Goal: Information Seeking & Learning: Learn about a topic

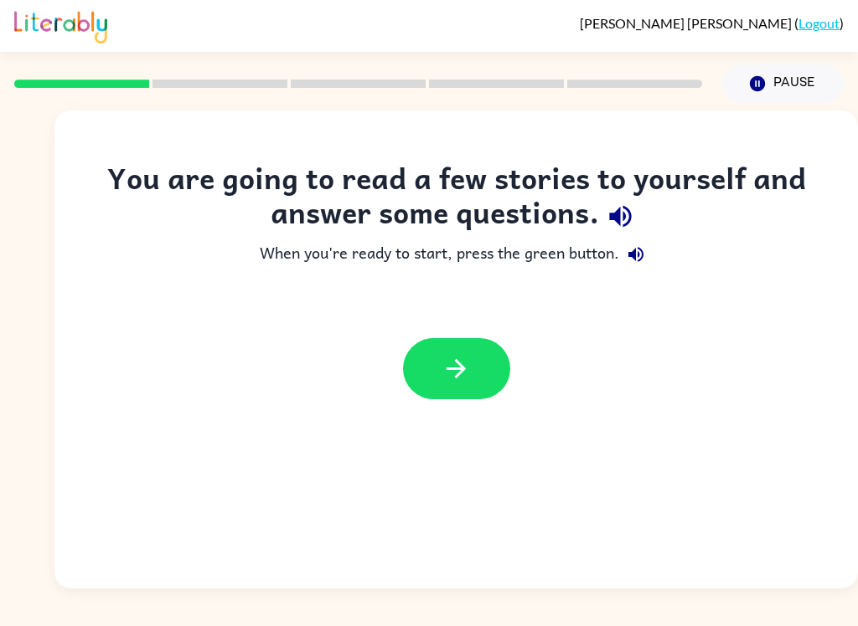
click at [449, 379] on icon "button" at bounding box center [455, 368] width 29 height 29
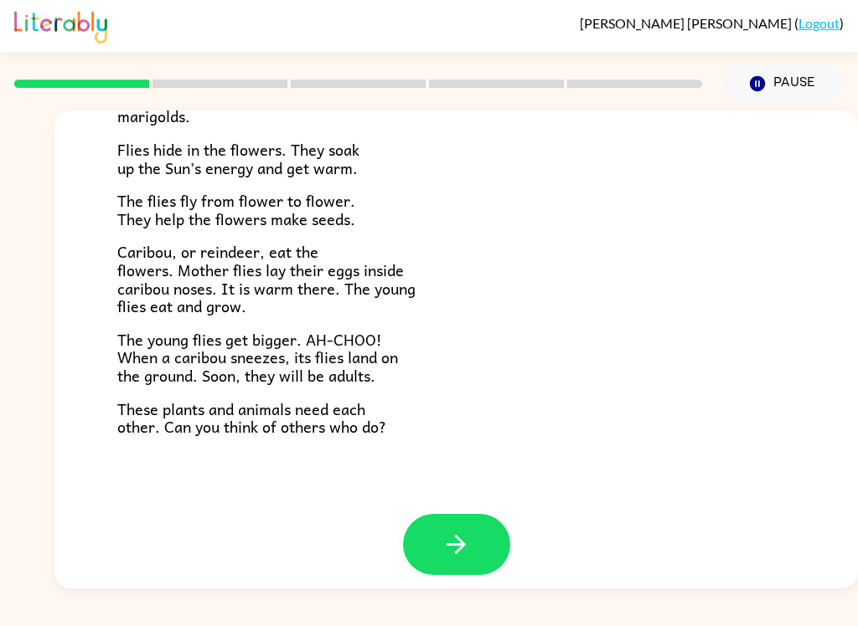
scroll to position [332, 0]
click at [450, 538] on icon "button" at bounding box center [455, 545] width 29 height 29
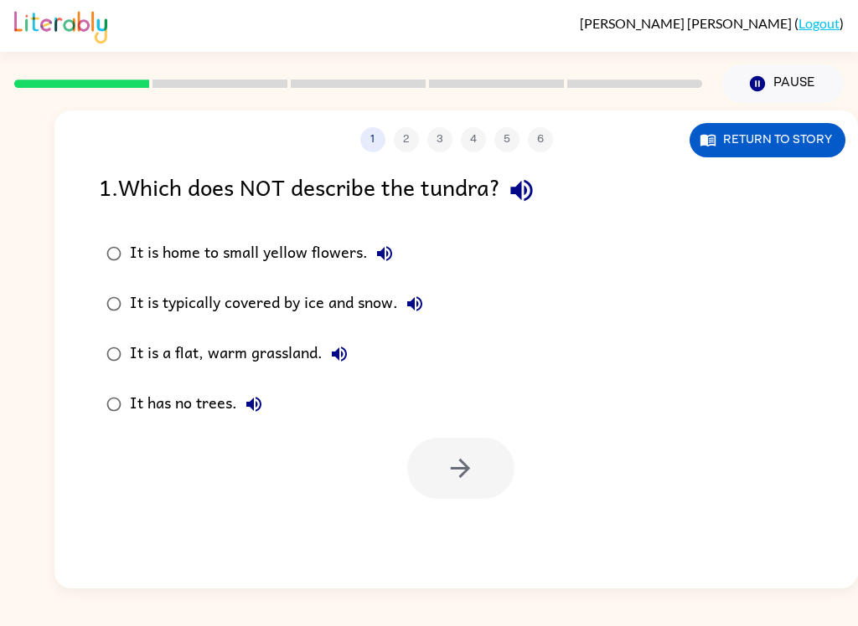
scroll to position [0, 0]
click at [543, 196] on button "button" at bounding box center [521, 190] width 43 height 43
click at [527, 192] on icon "button" at bounding box center [521, 191] width 22 height 22
click at [532, 198] on icon "button" at bounding box center [521, 191] width 22 height 22
click at [550, 182] on div "1 . Which does NOT describe the tundra?" at bounding box center [456, 190] width 714 height 43
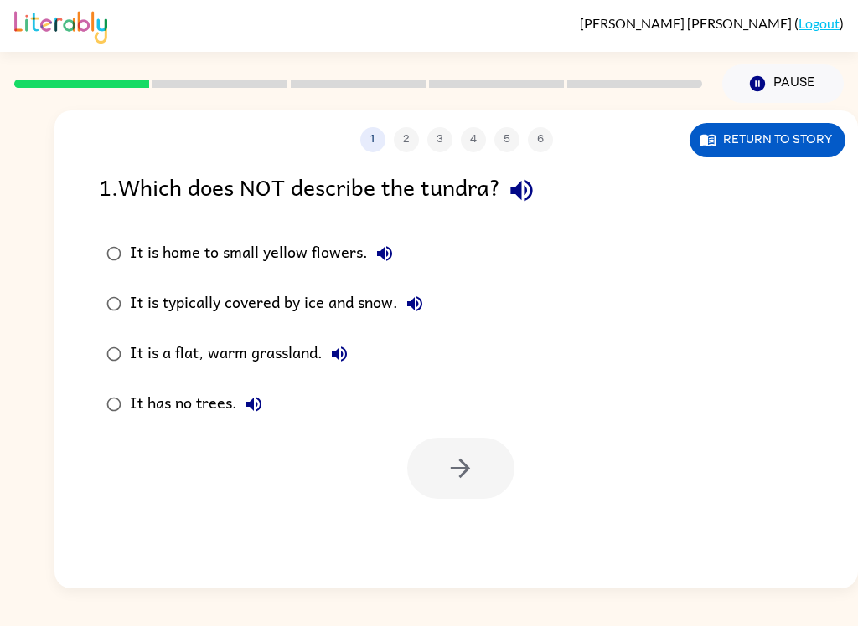
click at [533, 191] on icon "button" at bounding box center [521, 190] width 29 height 29
click at [534, 188] on icon "button" at bounding box center [521, 190] width 29 height 29
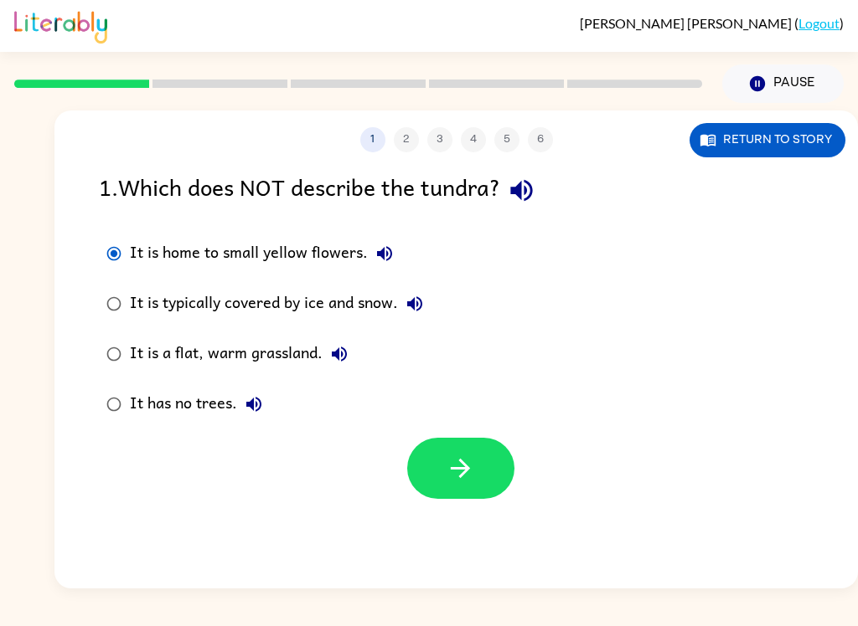
click at [448, 477] on icon "button" at bounding box center [459, 468] width 29 height 29
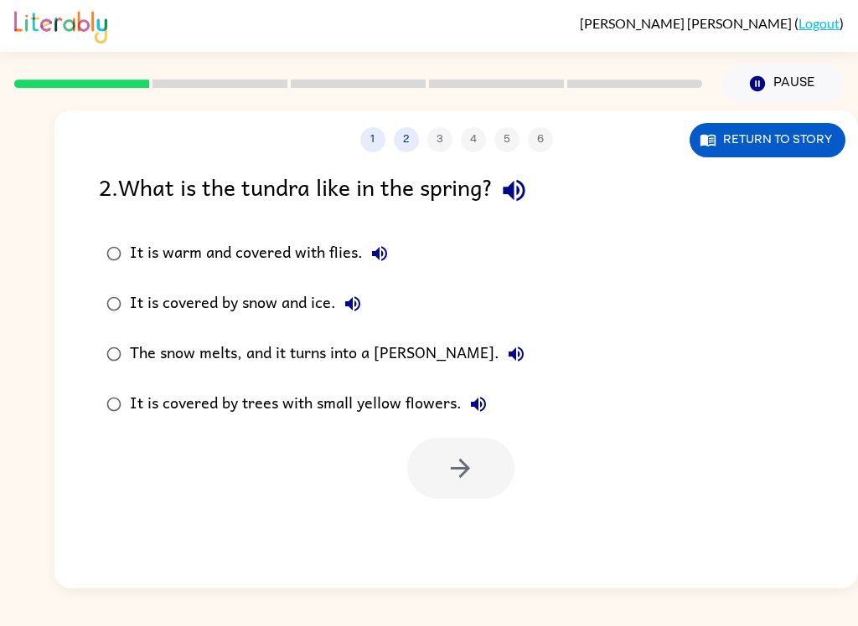
click at [371, 128] on button "1" at bounding box center [372, 139] width 25 height 25
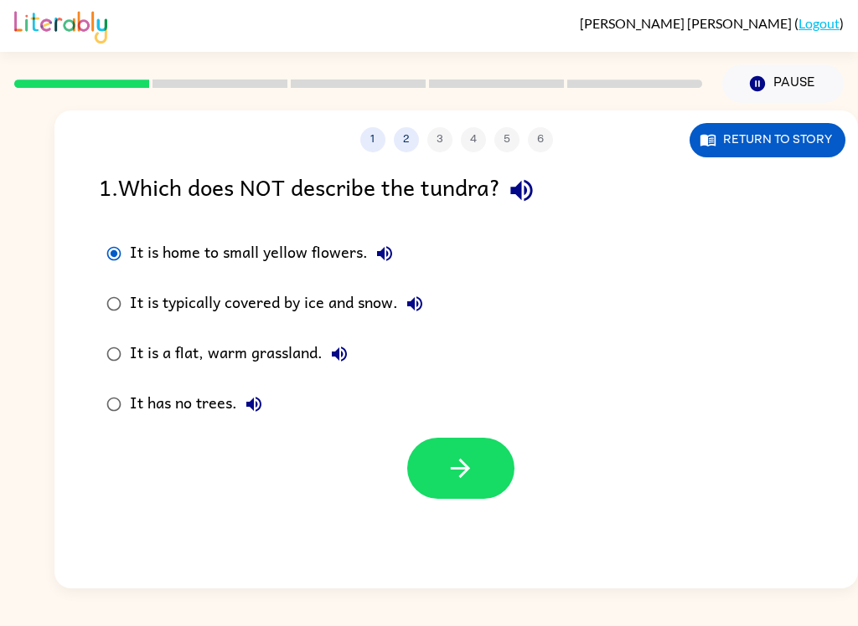
click at [409, 131] on button "2" at bounding box center [406, 139] width 25 height 25
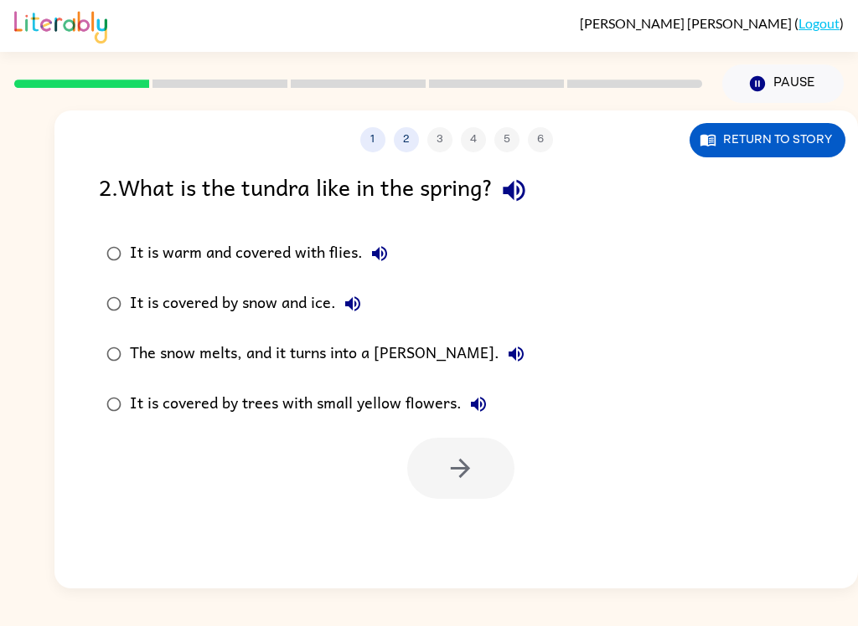
click at [540, 170] on div "2 . What is the tundra like in the spring?" at bounding box center [456, 190] width 714 height 43
click at [528, 184] on icon "button" at bounding box center [513, 190] width 29 height 29
click at [528, 183] on icon "button" at bounding box center [513, 190] width 29 height 29
click at [523, 184] on icon "button" at bounding box center [513, 190] width 29 height 29
click at [524, 188] on icon "button" at bounding box center [513, 191] width 22 height 22
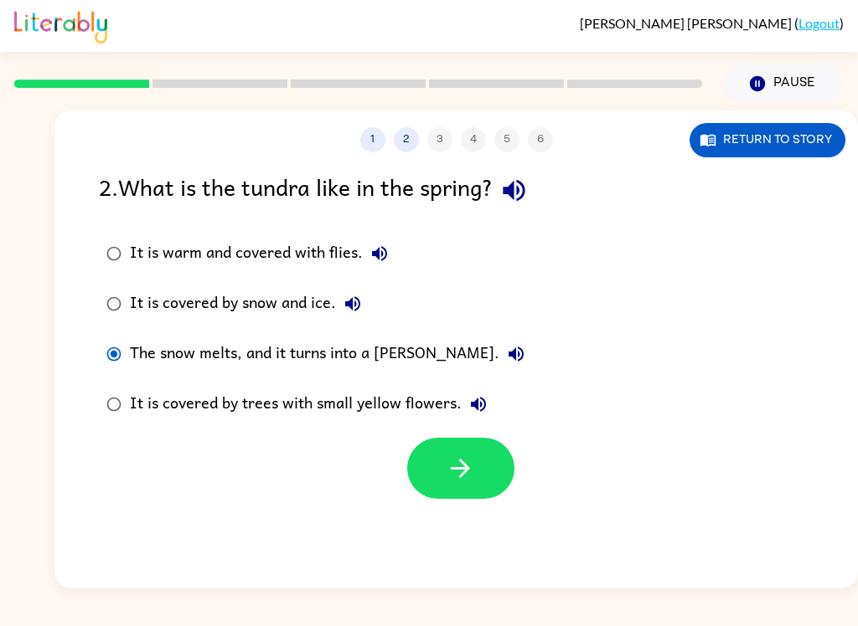
click at [463, 465] on icon "button" at bounding box center [460, 468] width 19 height 19
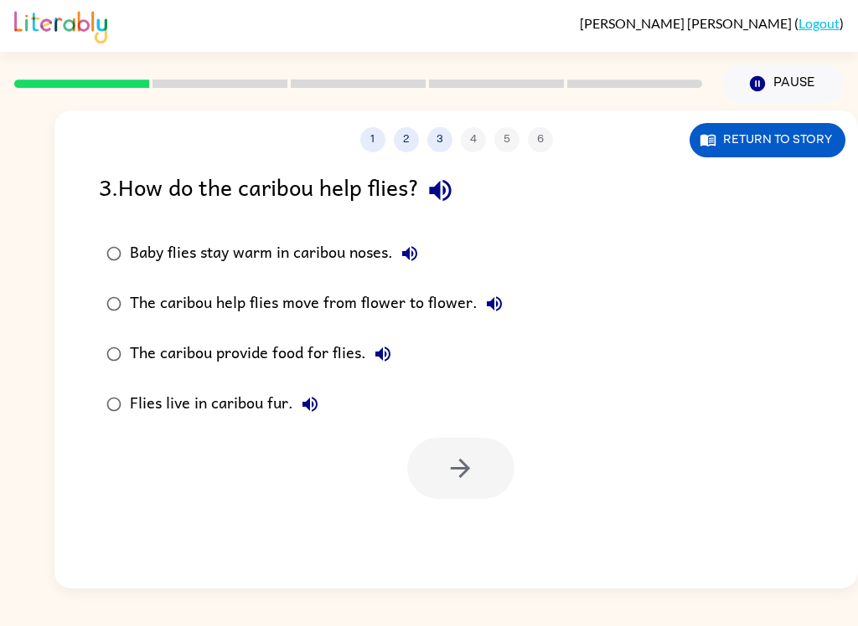
click at [469, 127] on div "1 2 3 4 5 6 Return to story" at bounding box center [455, 132] width 803 height 42
click at [481, 128] on div "1 2 3 4 5 6" at bounding box center [455, 139] width 803 height 25
click at [519, 135] on div "1 2 3 4 5 6" at bounding box center [455, 139] width 803 height 25
click at [554, 145] on div "1 2 3 4 5 6" at bounding box center [455, 139] width 803 height 25
click at [412, 144] on button "2" at bounding box center [406, 139] width 25 height 25
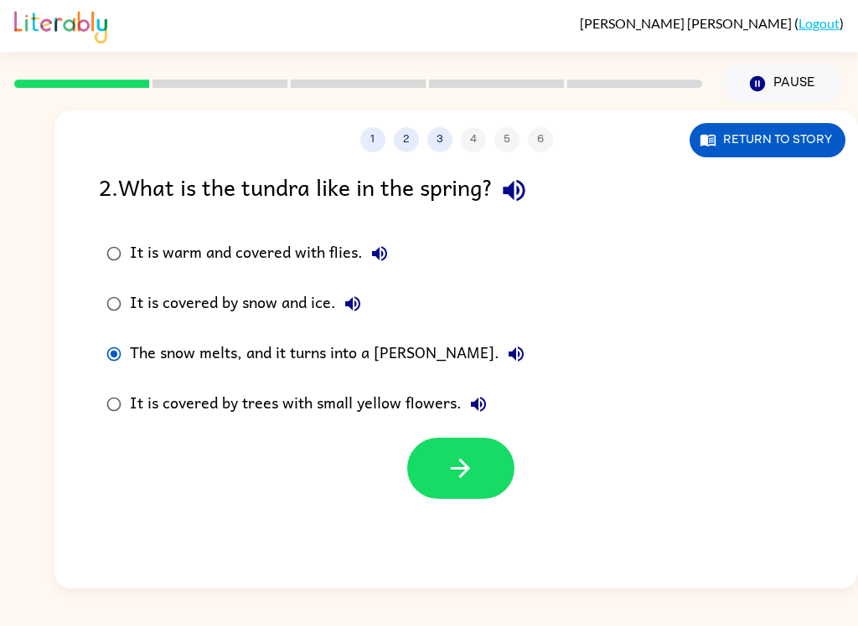
click at [372, 147] on button "1" at bounding box center [372, 139] width 25 height 25
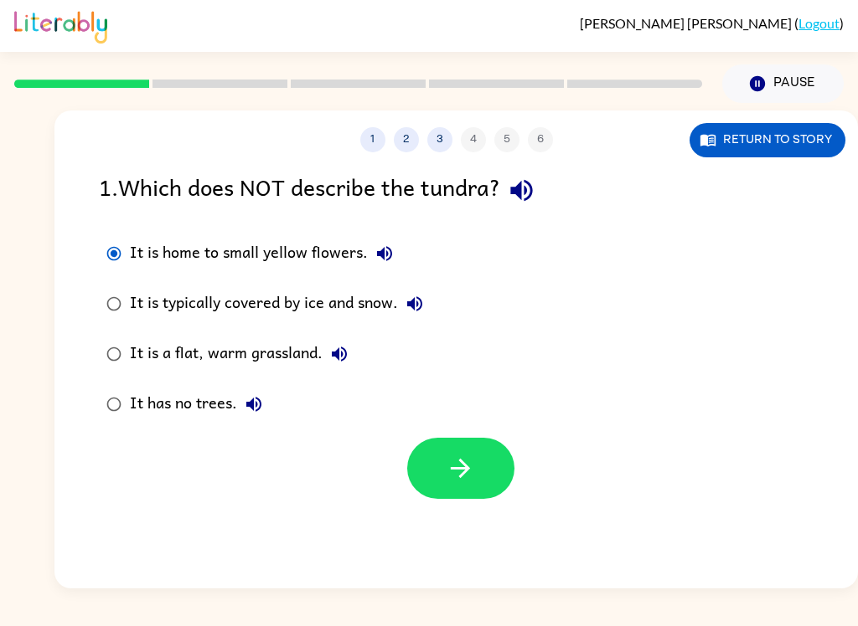
click at [445, 130] on button "3" at bounding box center [439, 139] width 25 height 25
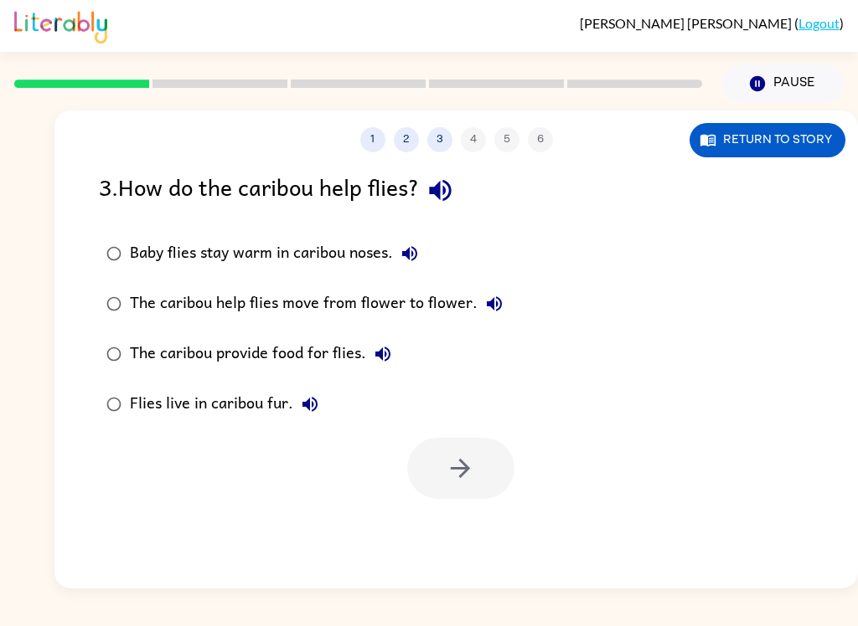
click at [394, 139] on button "2" at bounding box center [406, 139] width 25 height 25
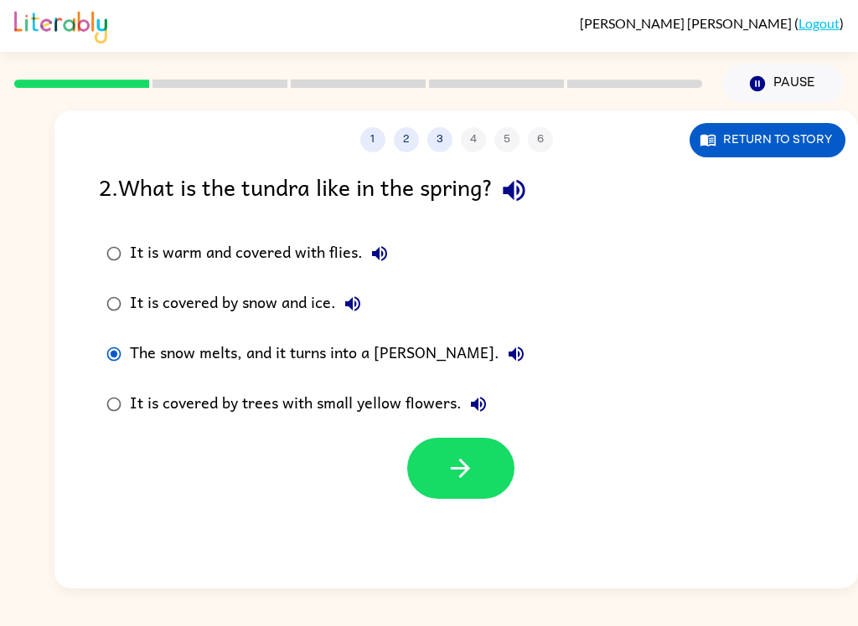
click at [372, 134] on button "1" at bounding box center [372, 139] width 25 height 25
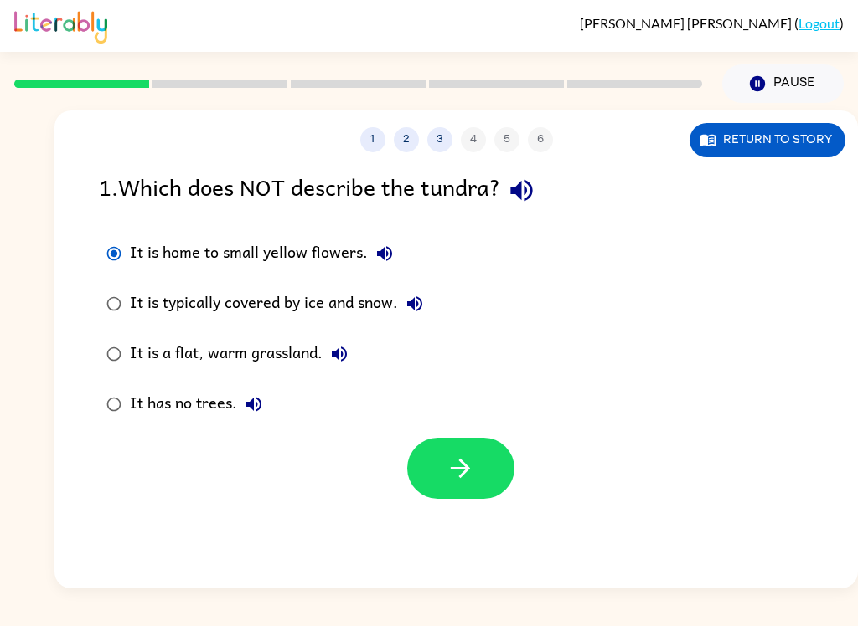
click at [404, 137] on button "2" at bounding box center [406, 139] width 25 height 25
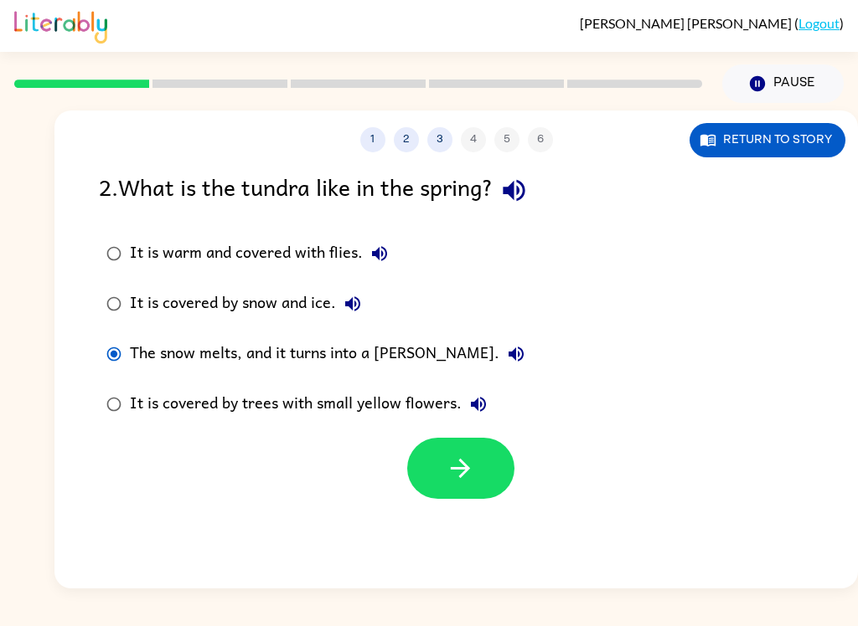
click at [447, 136] on button "3" at bounding box center [439, 139] width 25 height 25
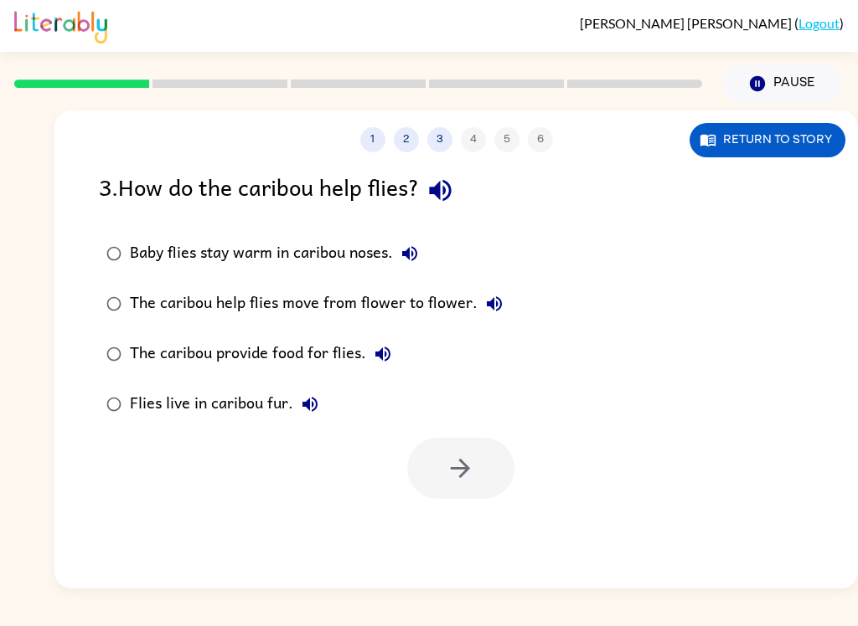
click at [142, 346] on div "The caribou provide food for flies." at bounding box center [265, 353] width 270 height 33
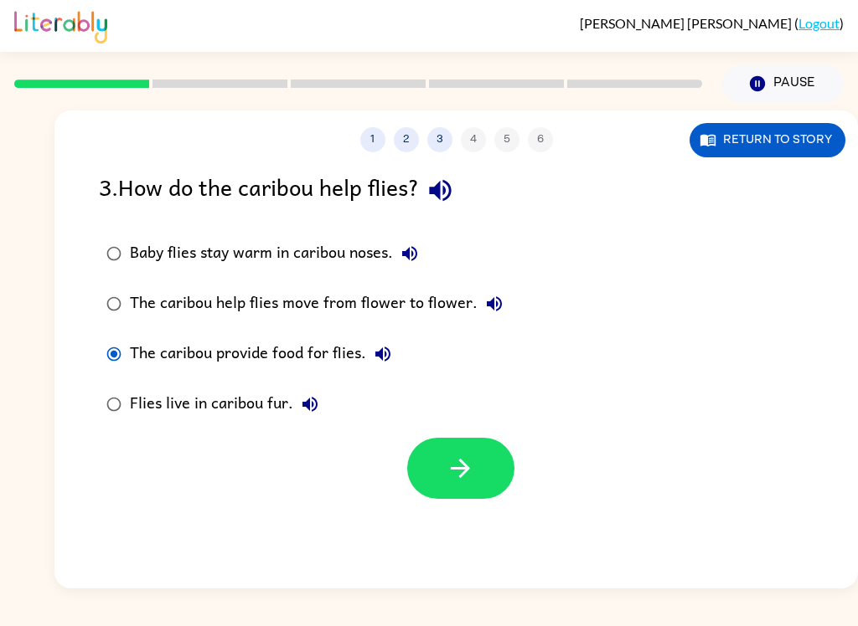
click at [455, 474] on icon "button" at bounding box center [459, 468] width 29 height 29
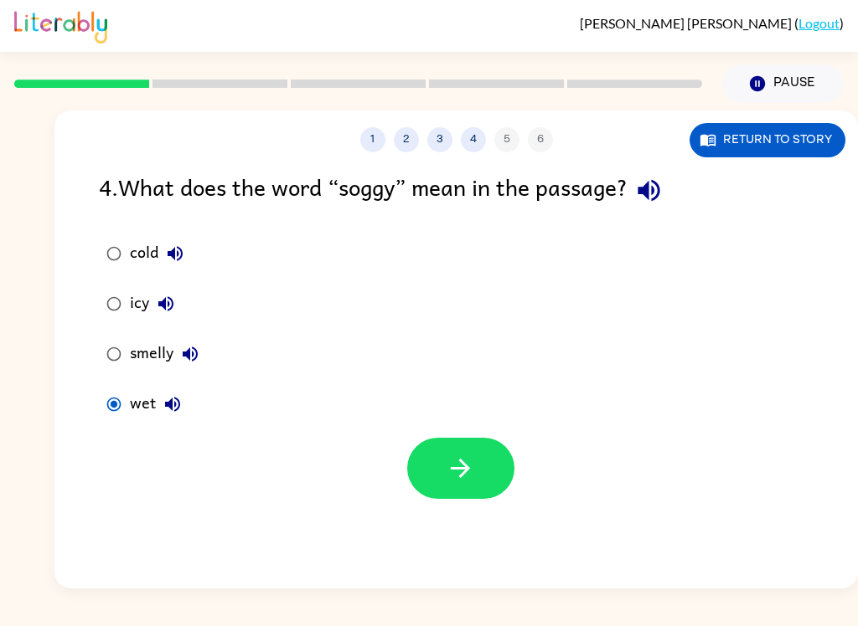
click at [466, 481] on icon "button" at bounding box center [459, 468] width 29 height 29
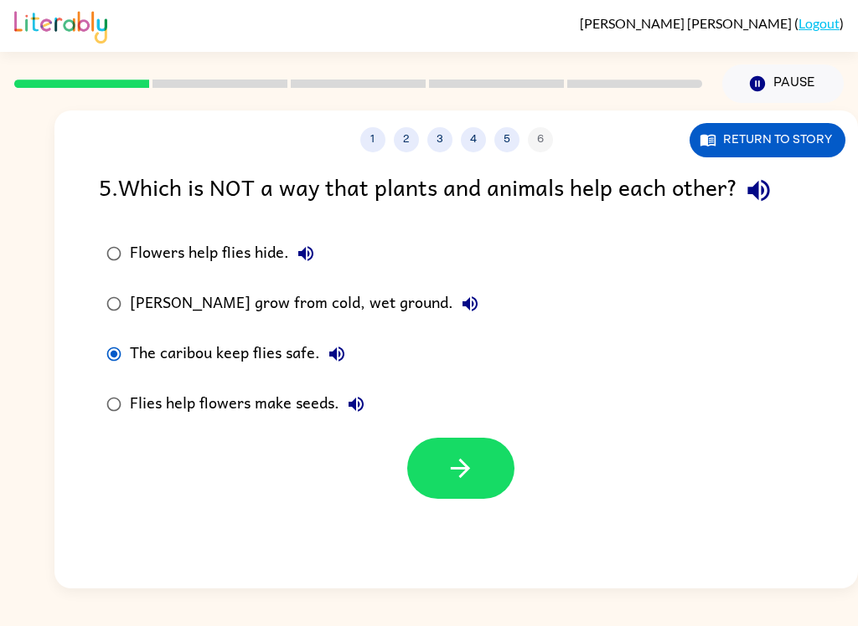
click at [463, 477] on icon "button" at bounding box center [459, 468] width 29 height 29
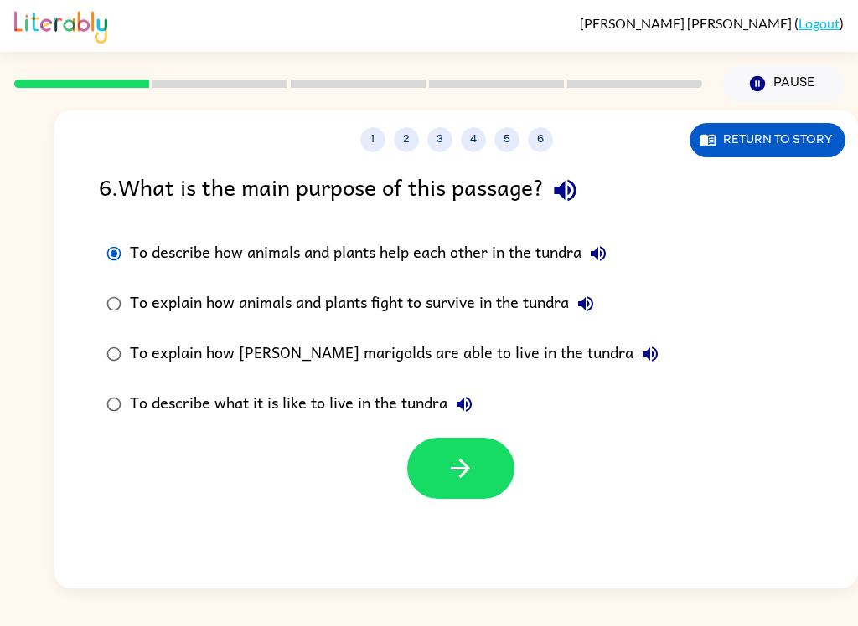
click at [439, 454] on button "button" at bounding box center [460, 468] width 107 height 61
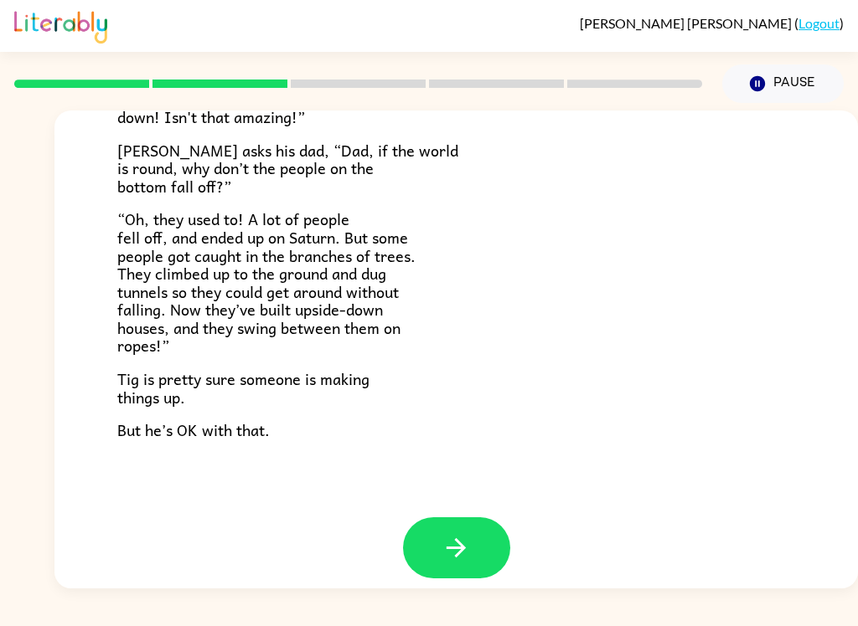
scroll to position [471, 0]
click at [470, 534] on icon "button" at bounding box center [455, 548] width 29 height 29
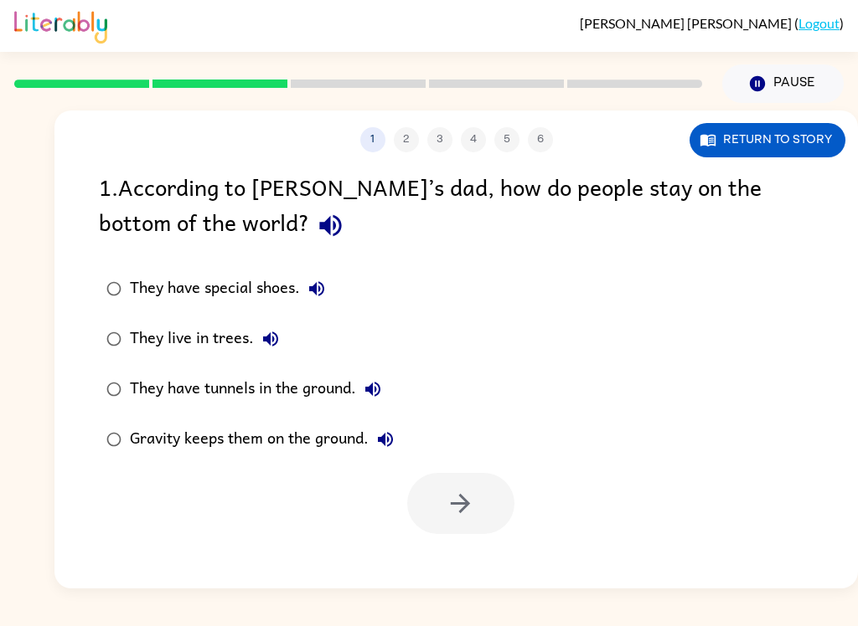
scroll to position [0, 0]
click at [186, 371] on label "They have tunnels in the ground." at bounding box center [250, 389] width 321 height 50
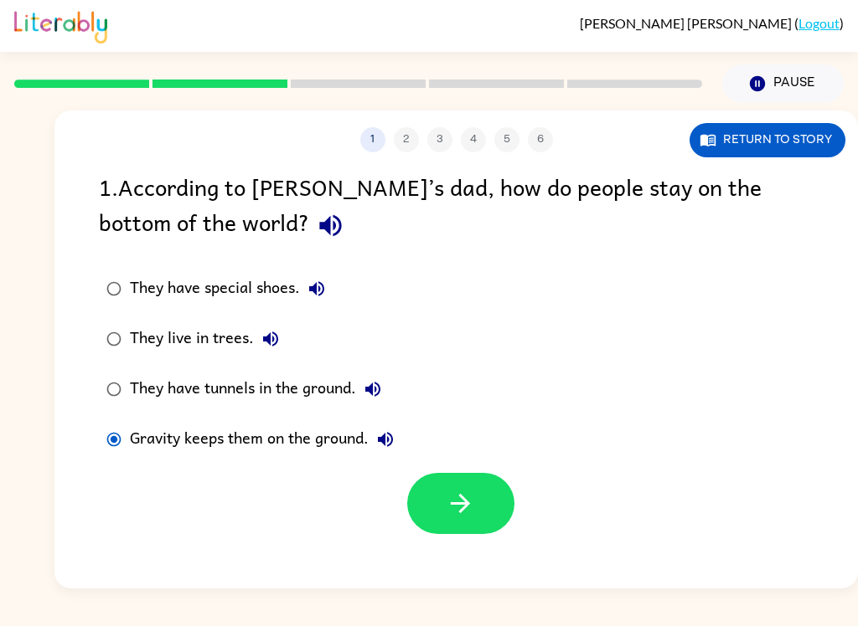
click at [444, 515] on button "button" at bounding box center [460, 503] width 107 height 61
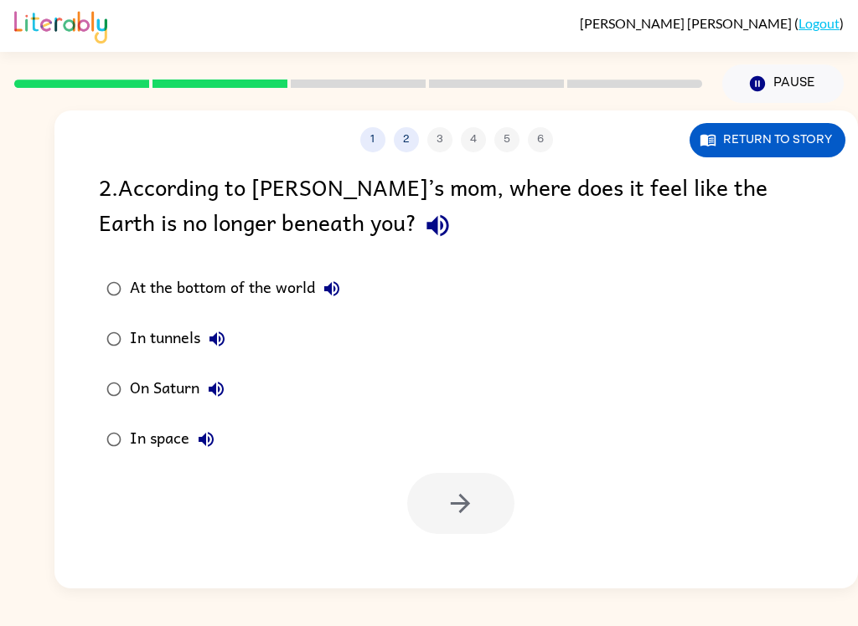
click at [423, 239] on icon "button" at bounding box center [437, 225] width 29 height 29
click at [423, 227] on icon "button" at bounding box center [437, 225] width 29 height 29
click at [103, 585] on div "1 2 3 4 5 6 Return to story 2 . According to [PERSON_NAME]’s mom, where does it…" at bounding box center [455, 350] width 803 height 478
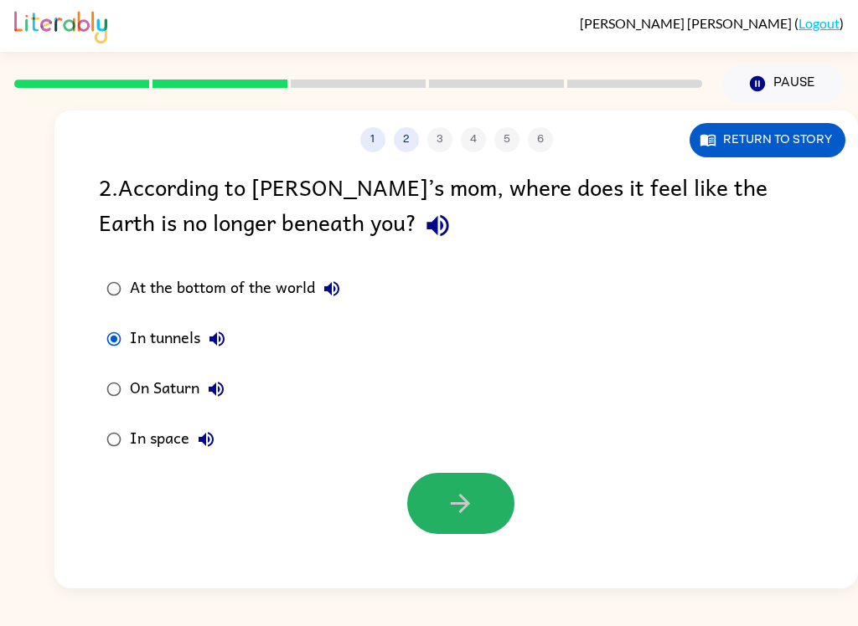
click at [448, 518] on icon "button" at bounding box center [459, 503] width 29 height 29
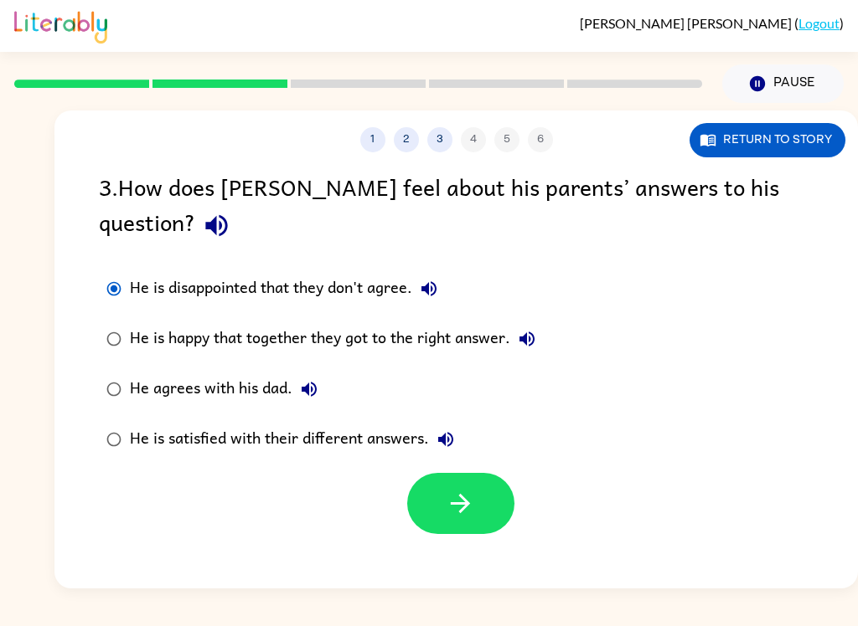
click at [450, 489] on icon "button" at bounding box center [459, 503] width 29 height 29
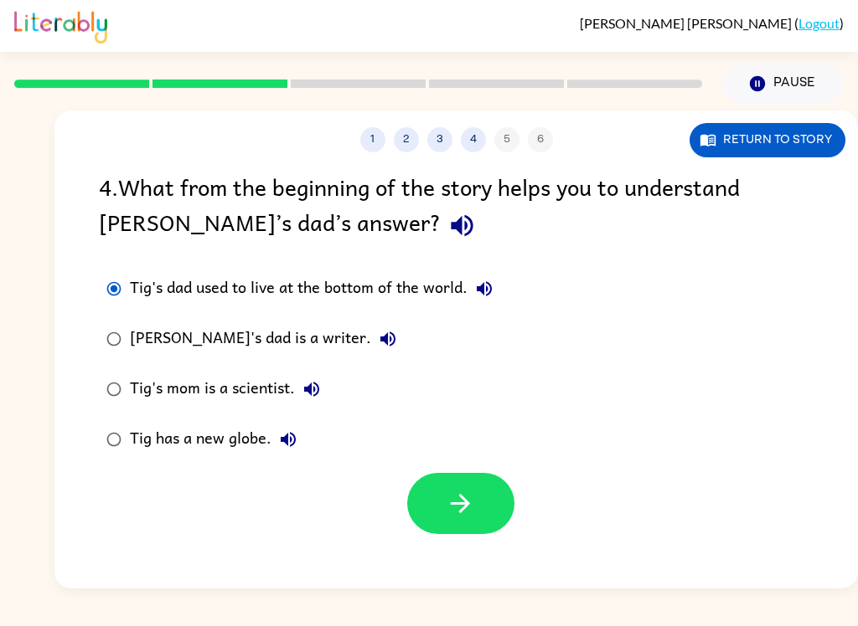
click at [460, 515] on icon "button" at bounding box center [459, 503] width 29 height 29
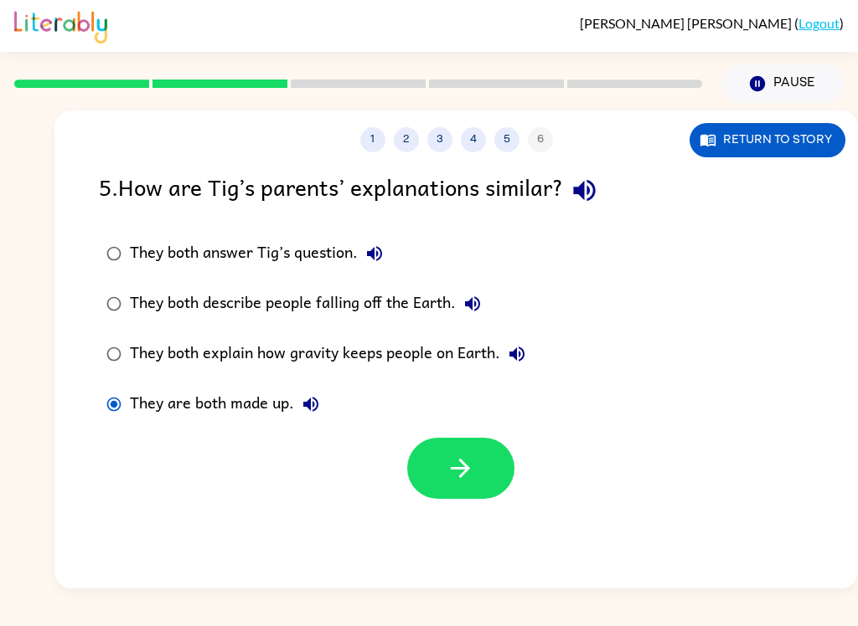
click at [457, 487] on button "button" at bounding box center [460, 468] width 107 height 61
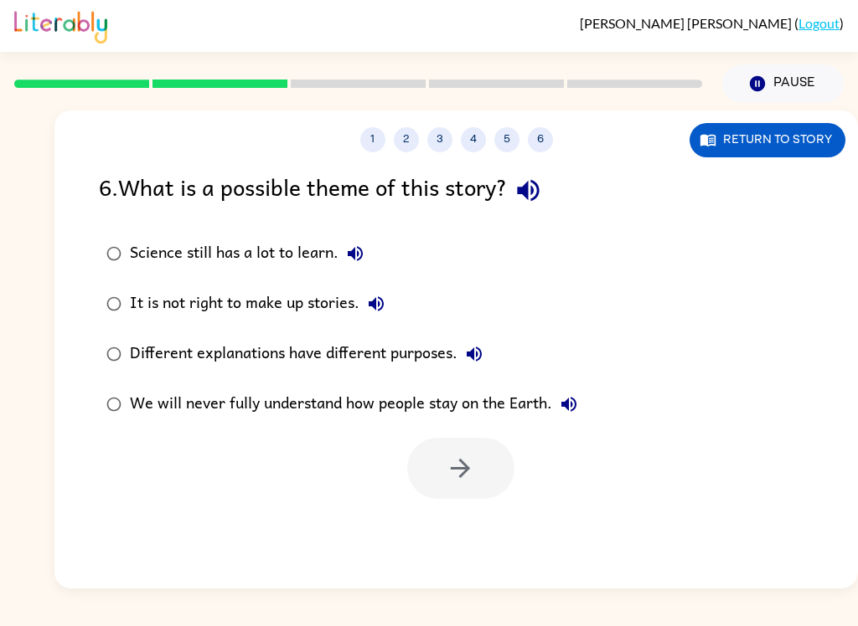
click at [97, 386] on label "We will never fully understand how people stay on the Earth." at bounding box center [342, 404] width 504 height 50
click at [96, 386] on label "We will never fully understand how people stay on the Earth." at bounding box center [342, 404] width 504 height 50
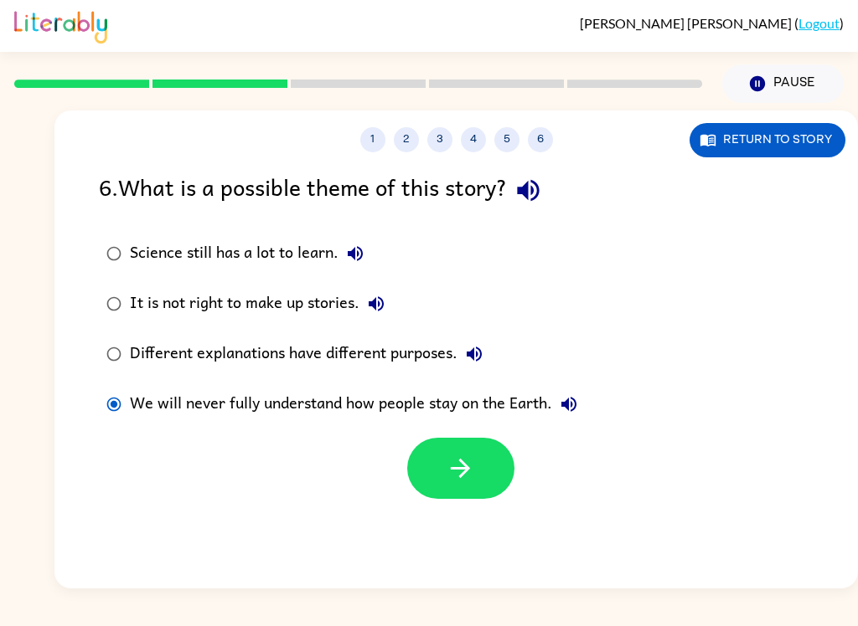
click at [453, 492] on button "button" at bounding box center [460, 468] width 107 height 61
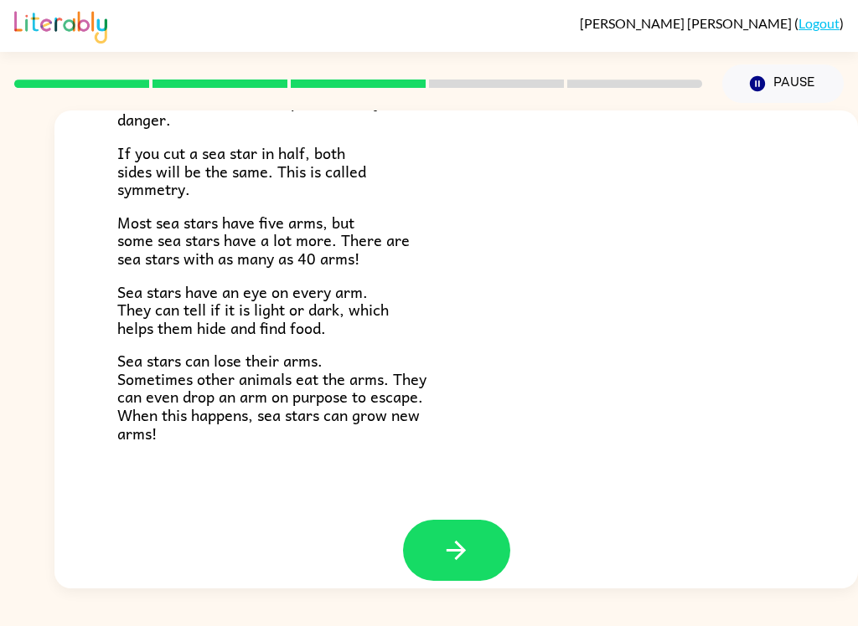
scroll to position [465, 0]
click at [457, 541] on icon "button" at bounding box center [455, 551] width 29 height 29
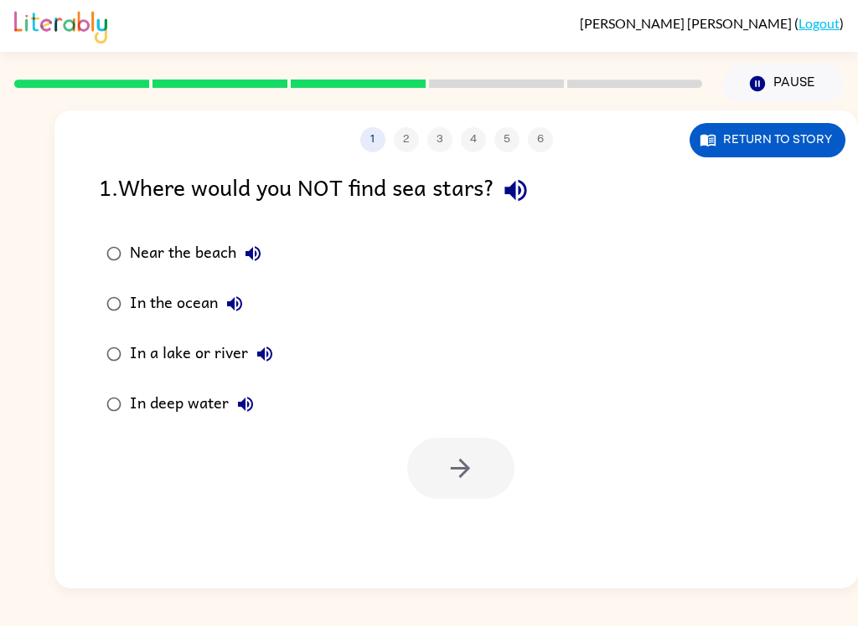
scroll to position [0, 0]
click at [122, 234] on label "Near the beach" at bounding box center [190, 254] width 200 height 50
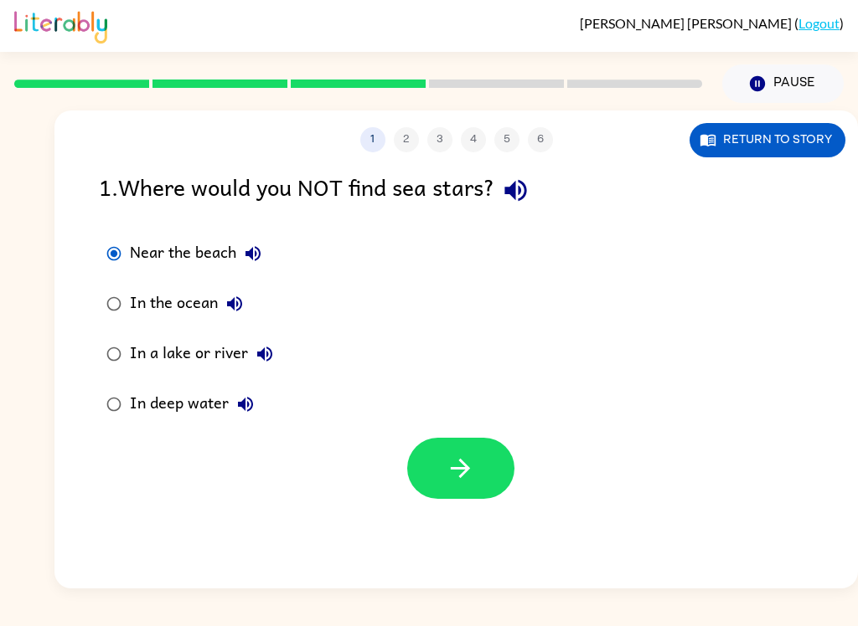
click at [722, 148] on button "Return to story" at bounding box center [767, 140] width 156 height 34
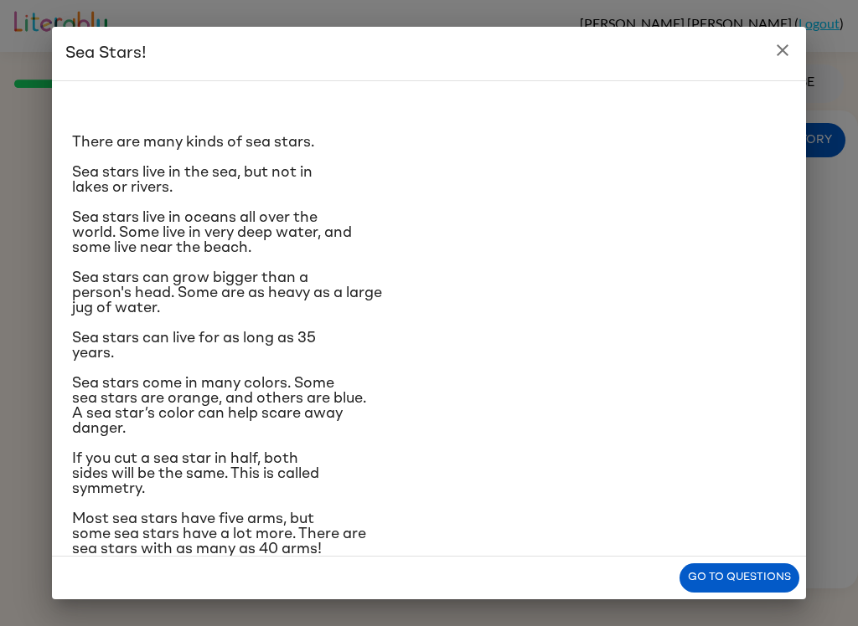
click at [780, 59] on icon "close" at bounding box center [782, 50] width 20 height 20
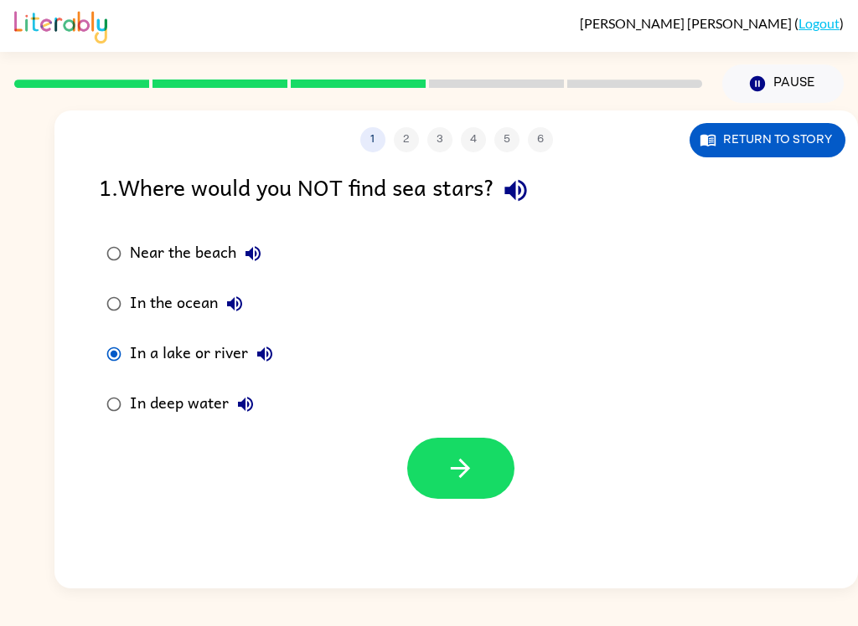
click at [436, 473] on button "button" at bounding box center [460, 468] width 107 height 61
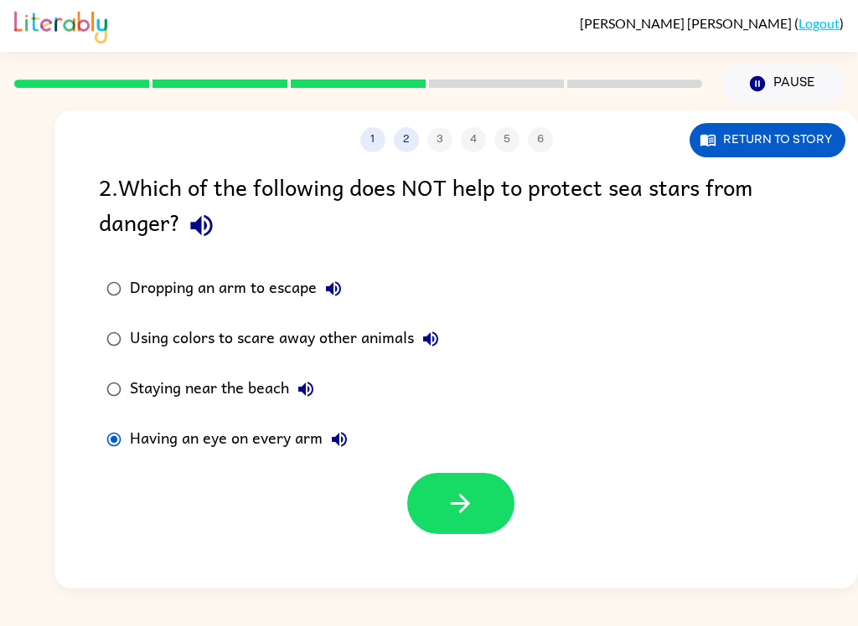
click at [454, 489] on button "button" at bounding box center [460, 503] width 107 height 61
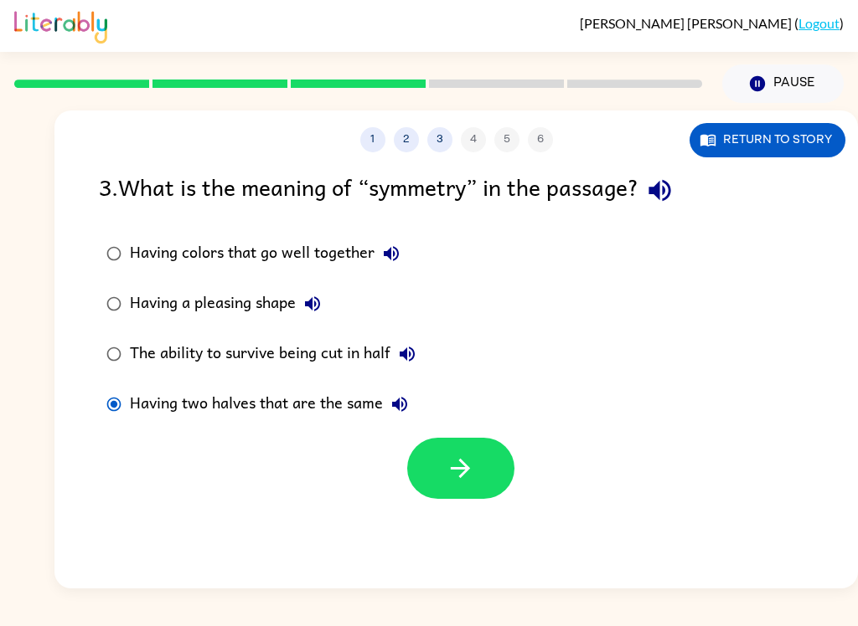
click at [720, 142] on button "Return to story" at bounding box center [767, 140] width 156 height 34
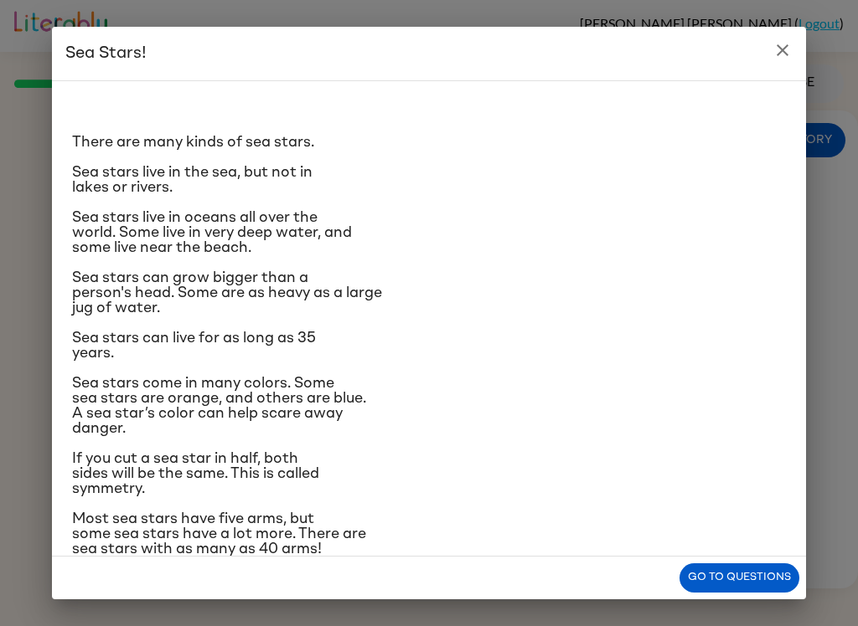
click at [780, 46] on icon "close" at bounding box center [782, 50] width 20 height 20
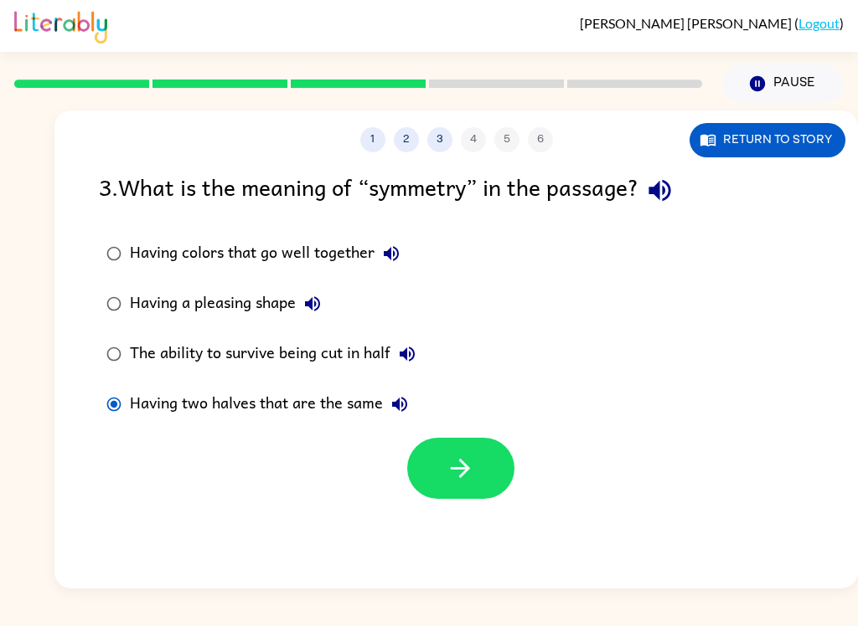
click at [125, 389] on label "Having two halves that are the same" at bounding box center [261, 404] width 342 height 50
click at [124, 389] on label "Having two halves that are the same" at bounding box center [261, 404] width 342 height 50
click at [448, 469] on icon "button" at bounding box center [459, 468] width 29 height 29
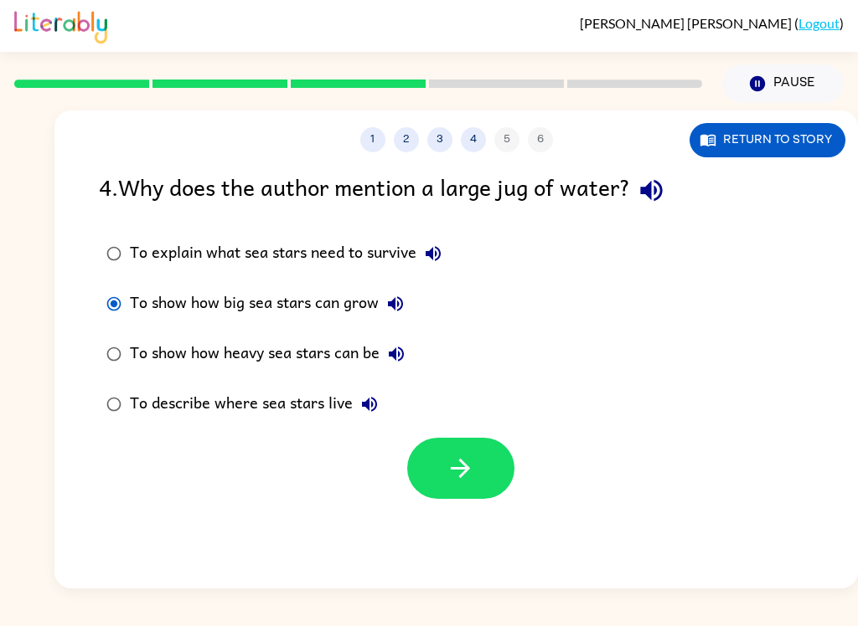
click at [466, 470] on icon "button" at bounding box center [460, 468] width 19 height 19
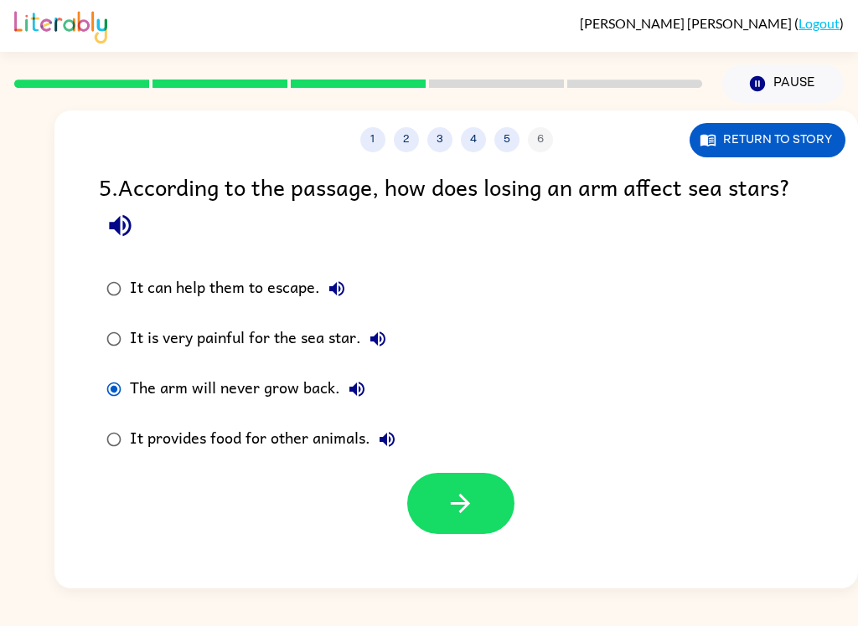
click at [473, 497] on icon "button" at bounding box center [459, 503] width 29 height 29
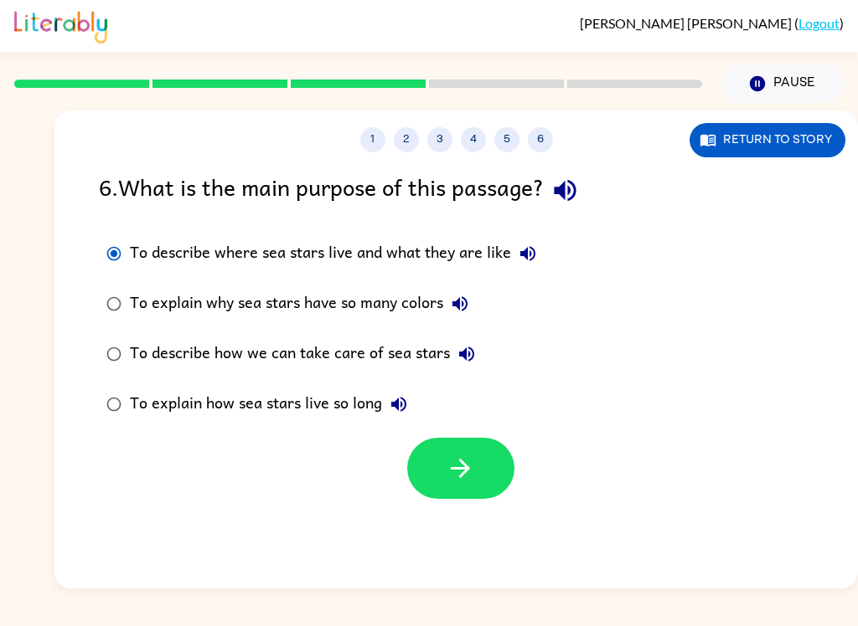
click at [434, 463] on button "button" at bounding box center [460, 468] width 107 height 61
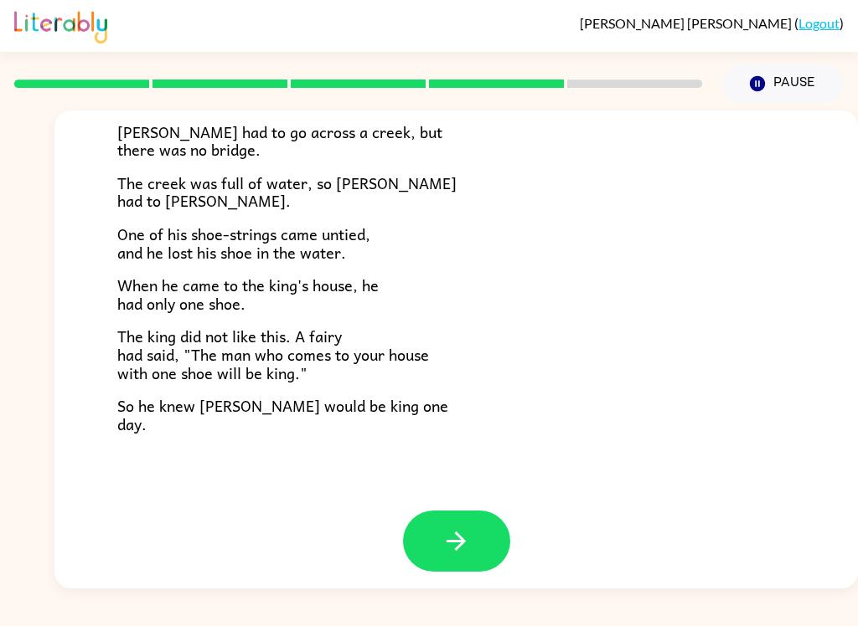
scroll to position [277, 0]
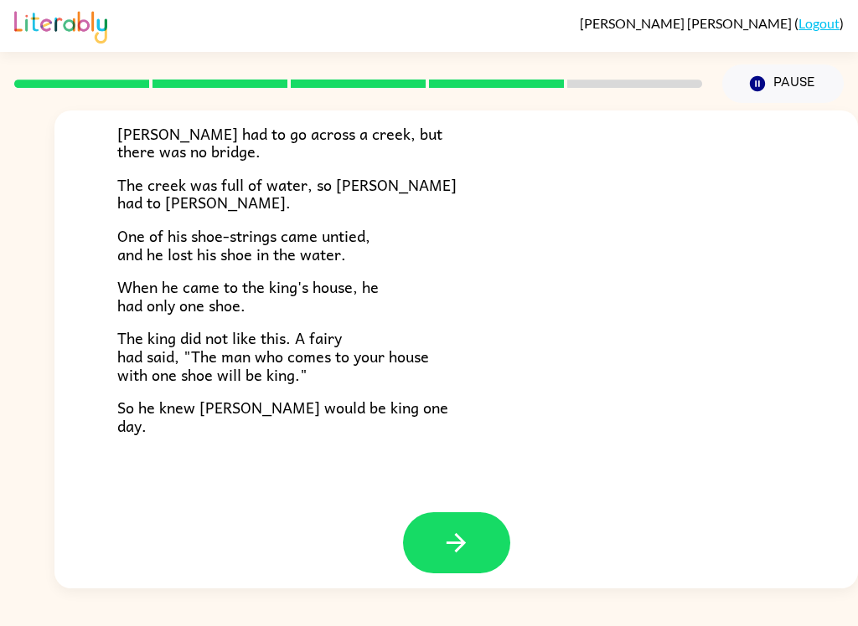
click at [440, 543] on button "button" at bounding box center [456, 542] width 107 height 61
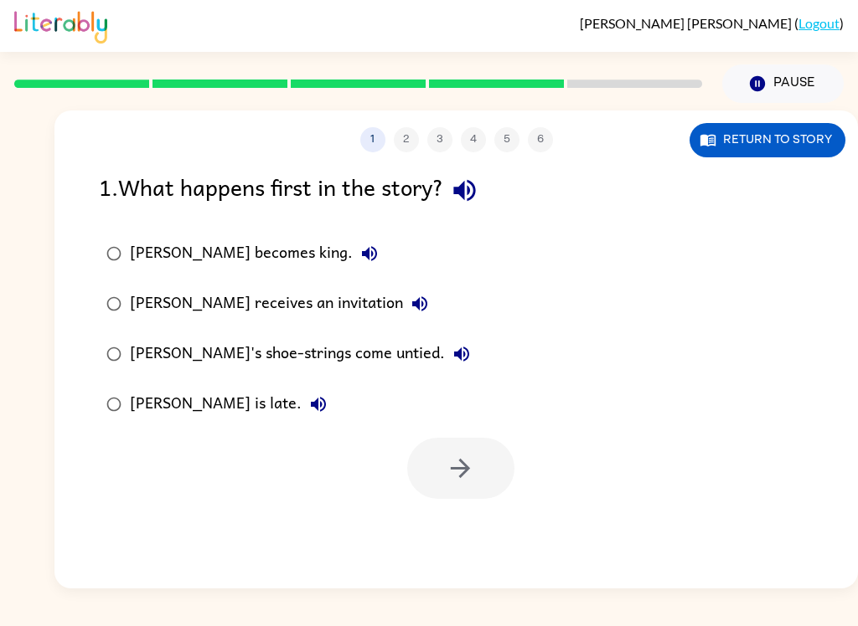
scroll to position [0, 0]
click at [765, 154] on button "Return to story" at bounding box center [767, 140] width 156 height 34
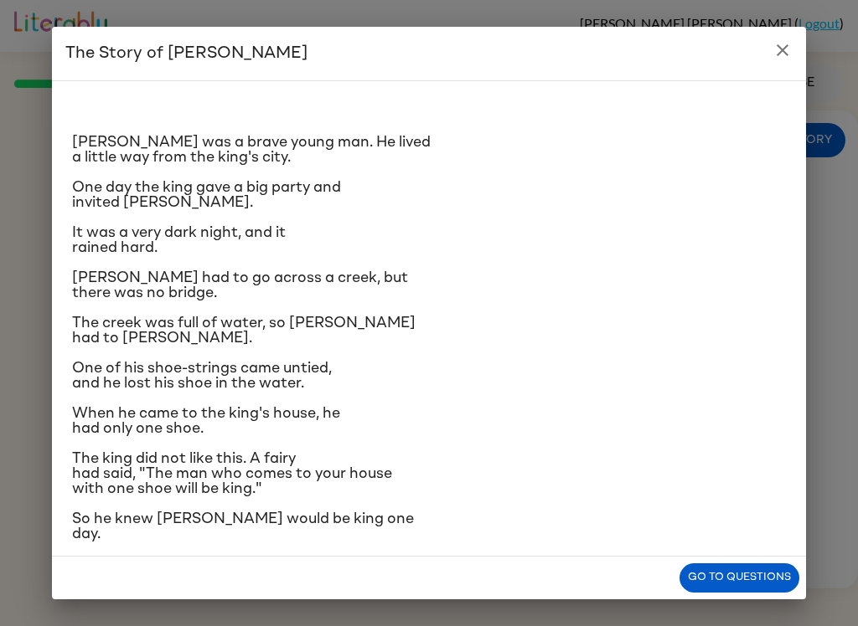
click at [770, 159] on p "[PERSON_NAME] was a brave young man. He lived a little way from the king's city." at bounding box center [428, 150] width 713 height 30
click at [791, 47] on icon "close" at bounding box center [782, 50] width 20 height 20
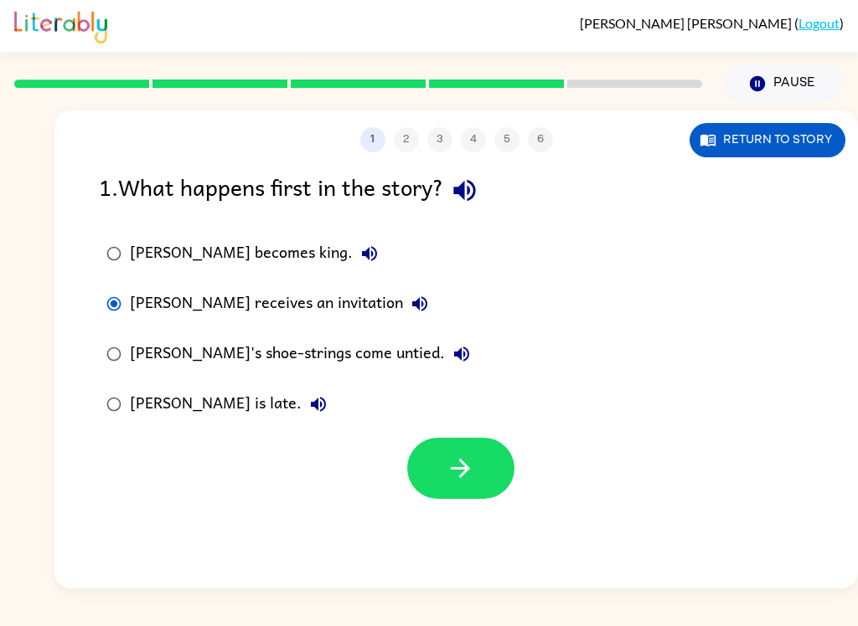
click at [453, 479] on icon "button" at bounding box center [459, 468] width 29 height 29
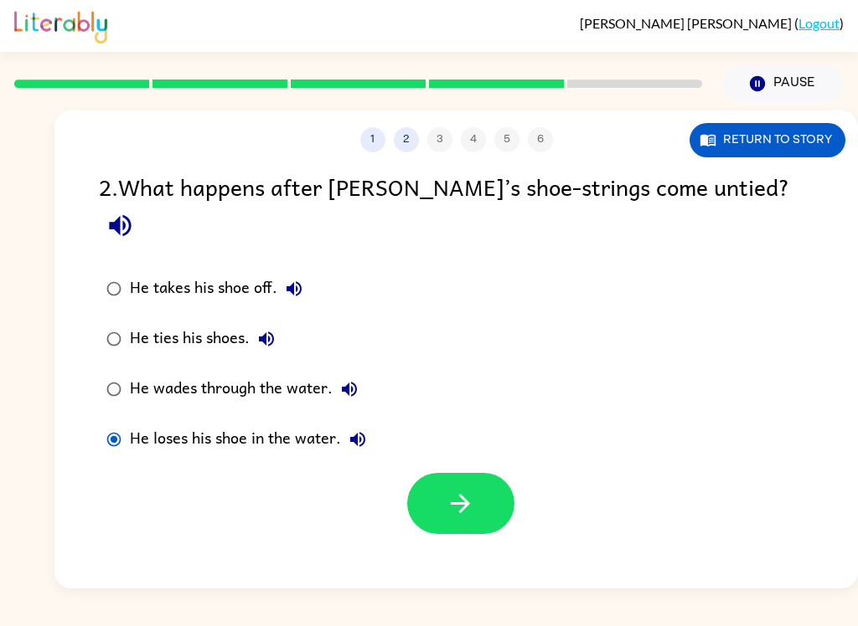
click at [457, 489] on icon "button" at bounding box center [459, 503] width 29 height 29
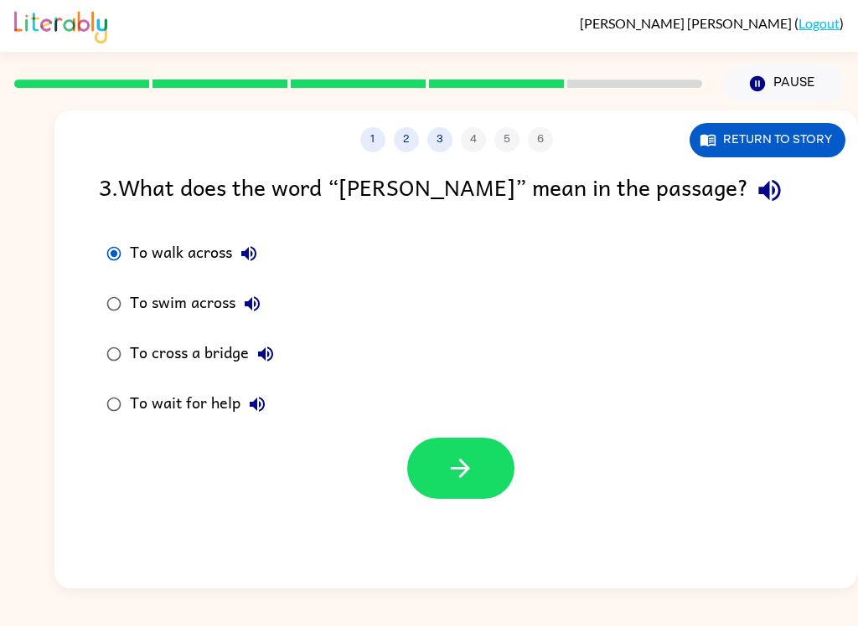
click at [459, 479] on icon "button" at bounding box center [459, 468] width 29 height 29
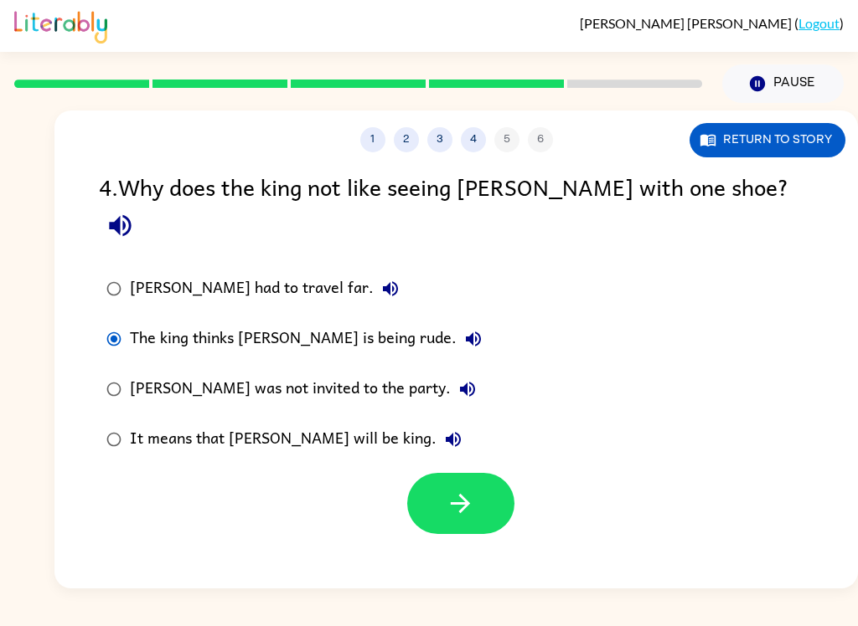
click at [468, 473] on button "button" at bounding box center [460, 503] width 107 height 61
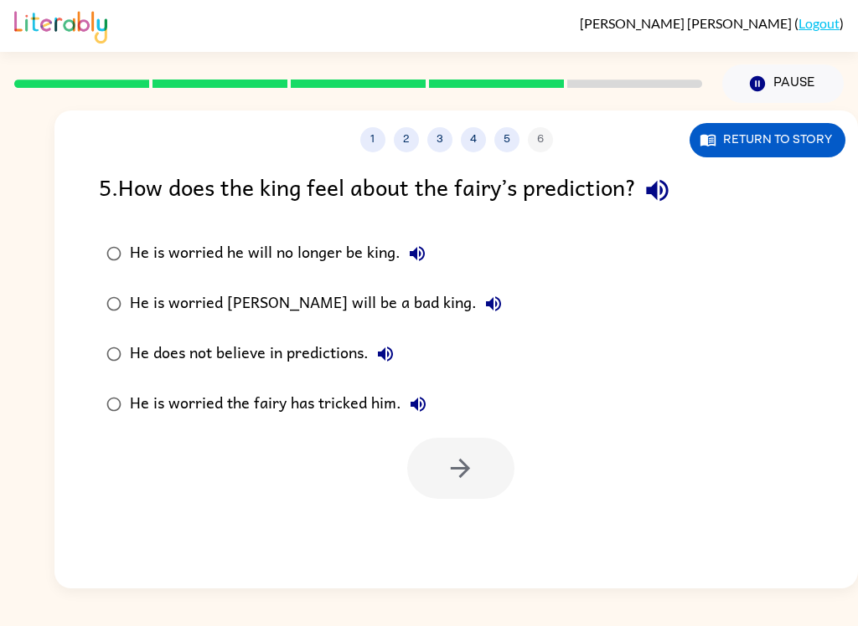
click at [126, 242] on label "He is worried he will no longer be king." at bounding box center [304, 254] width 429 height 50
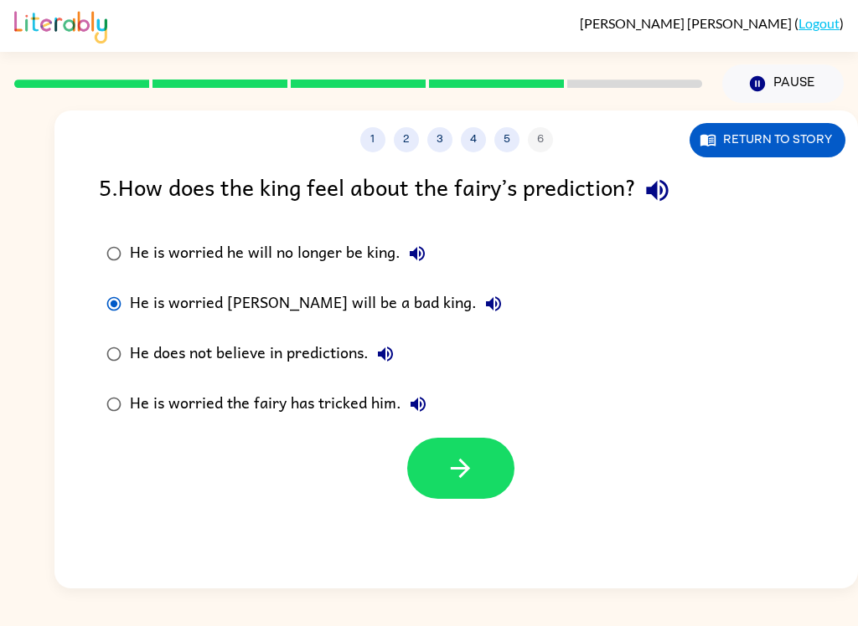
click at [461, 478] on icon "button" at bounding box center [460, 468] width 19 height 19
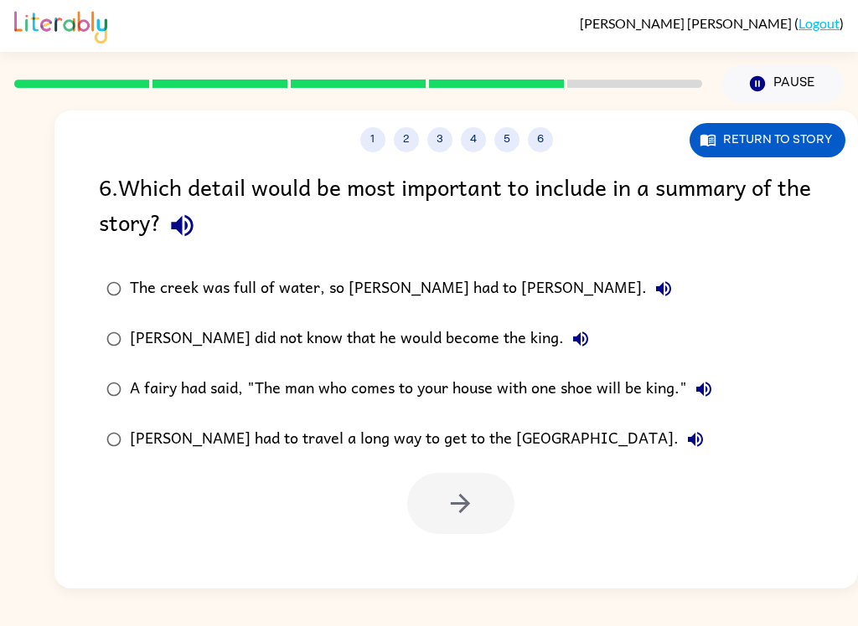
click at [443, 131] on button "3" at bounding box center [439, 139] width 25 height 25
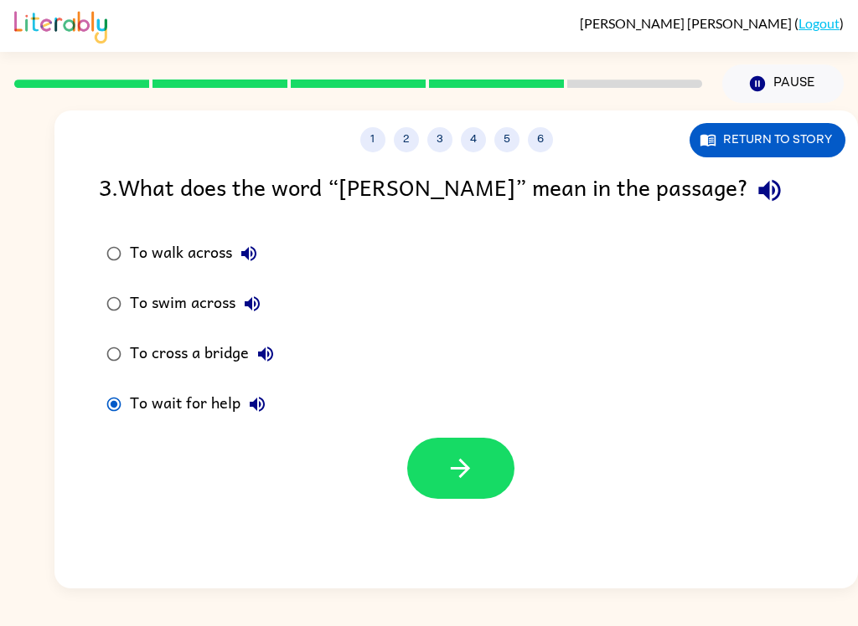
click at [454, 471] on icon "button" at bounding box center [459, 468] width 29 height 29
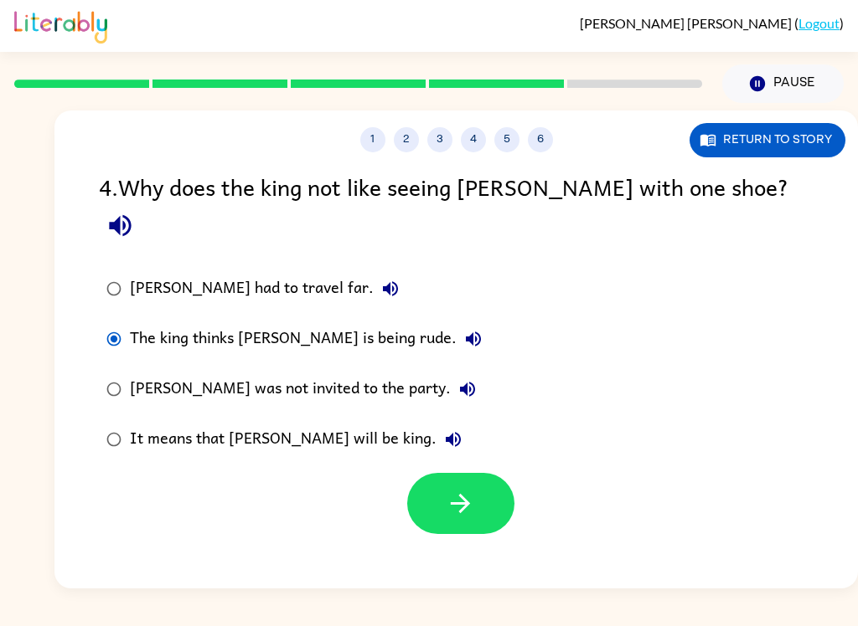
click at [455, 489] on icon "button" at bounding box center [459, 503] width 29 height 29
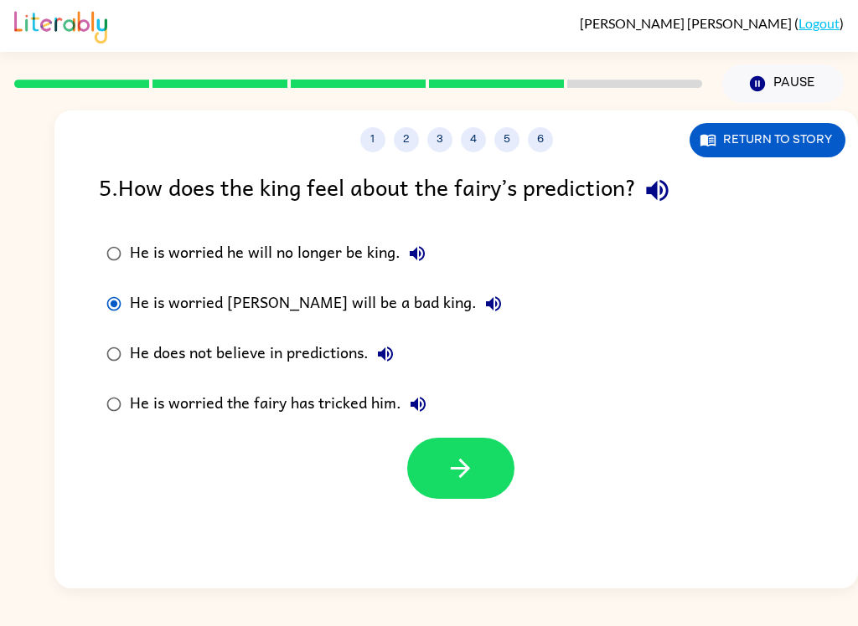
click at [458, 471] on icon "button" at bounding box center [459, 468] width 29 height 29
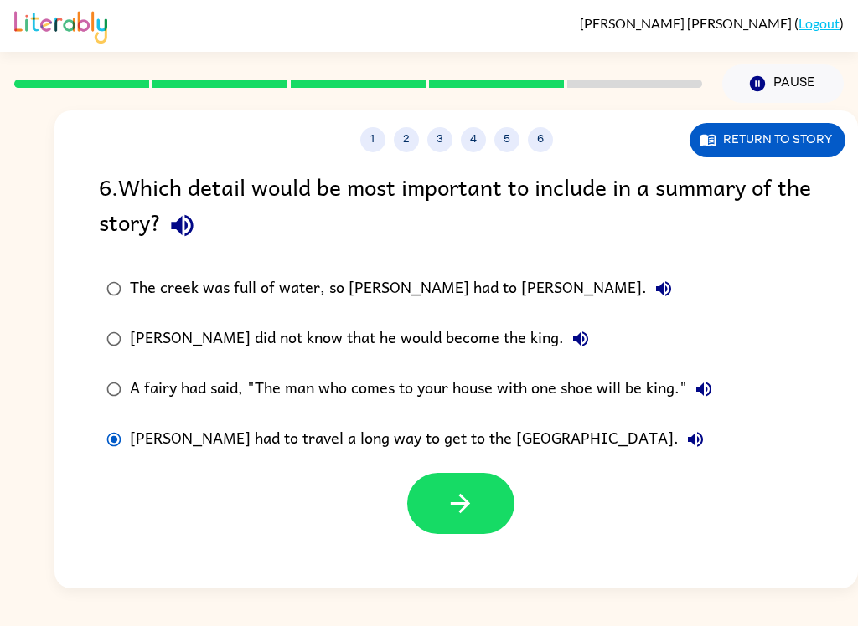
click at [446, 528] on button "button" at bounding box center [460, 503] width 107 height 61
